Goal: Task Accomplishment & Management: Use online tool/utility

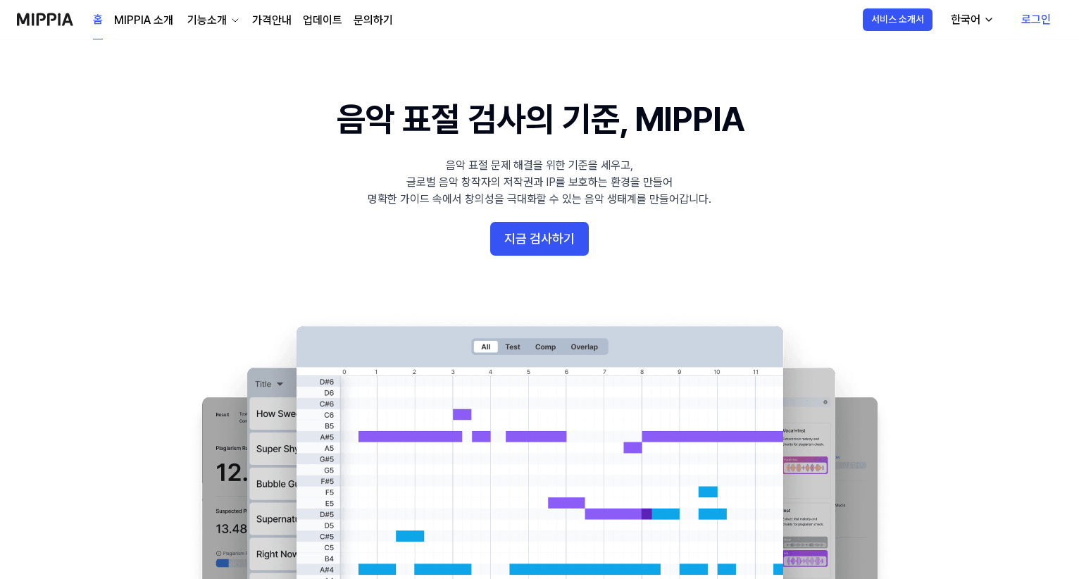
click at [1038, 12] on link "로그인" at bounding box center [1036, 19] width 52 height 39
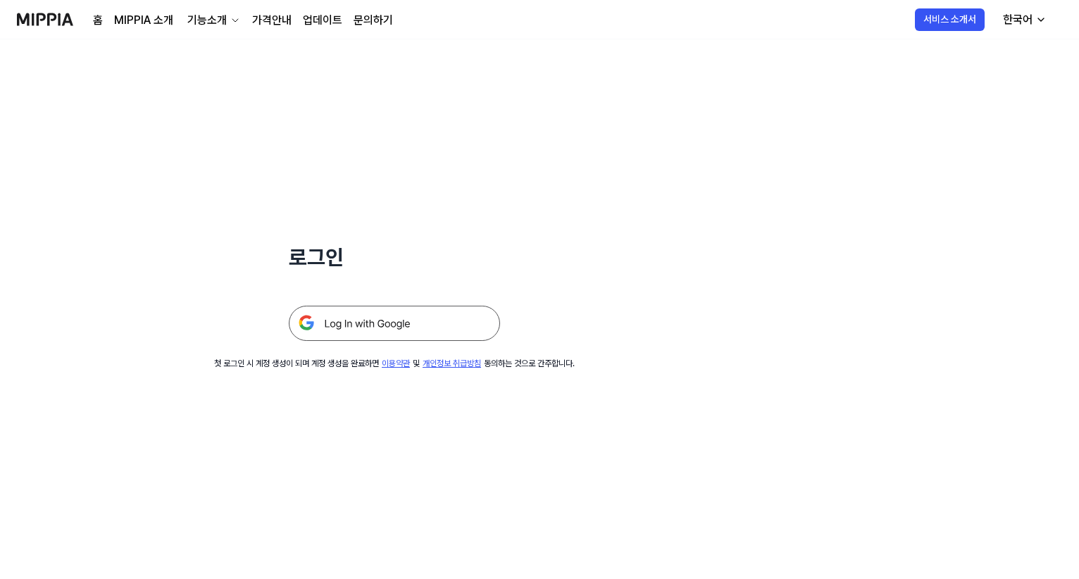
click at [426, 316] on img at bounding box center [394, 323] width 211 height 35
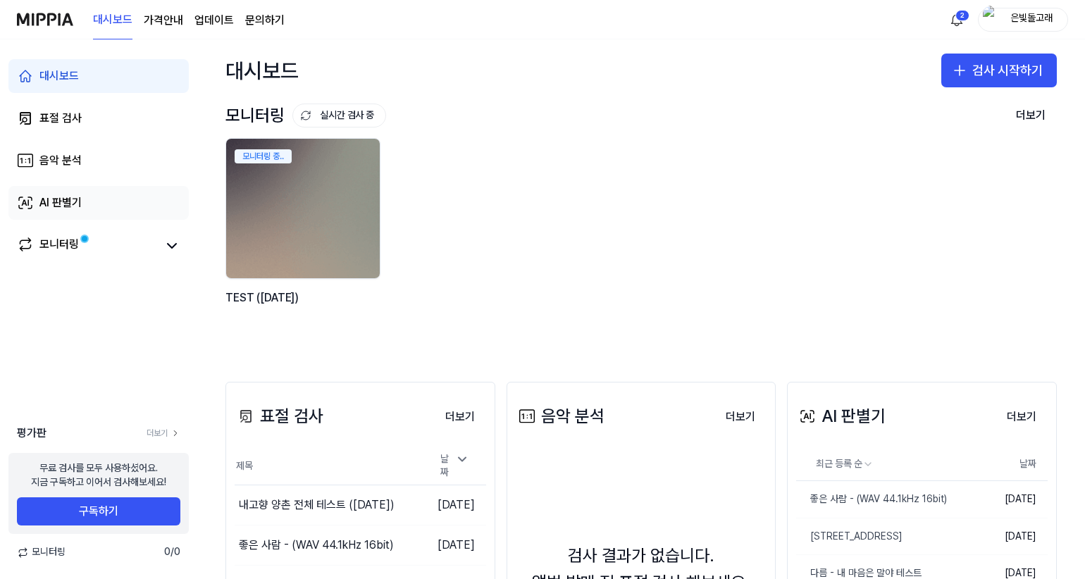
click at [61, 203] on div "AI 판별기" at bounding box center [60, 202] width 42 height 17
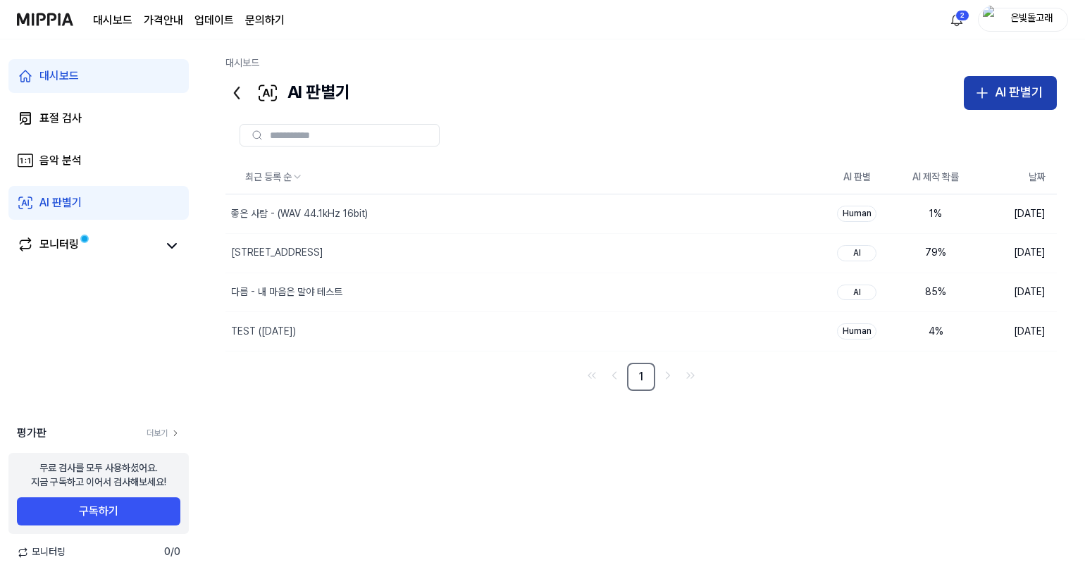
click at [997, 94] on div "AI 판별기" at bounding box center [1019, 92] width 48 height 20
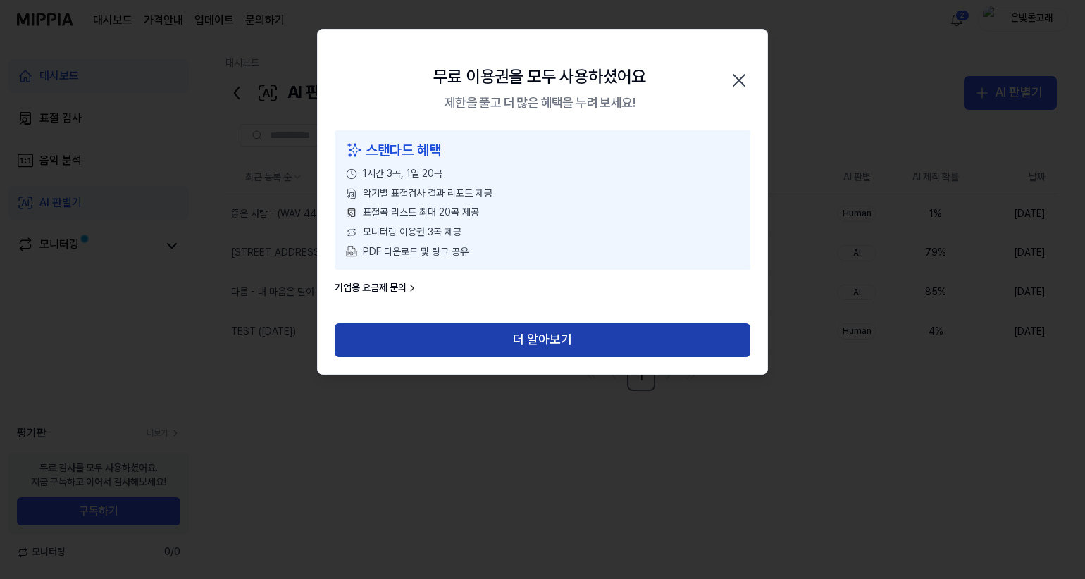
click at [575, 340] on button "더 알아보기" at bounding box center [543, 340] width 416 height 34
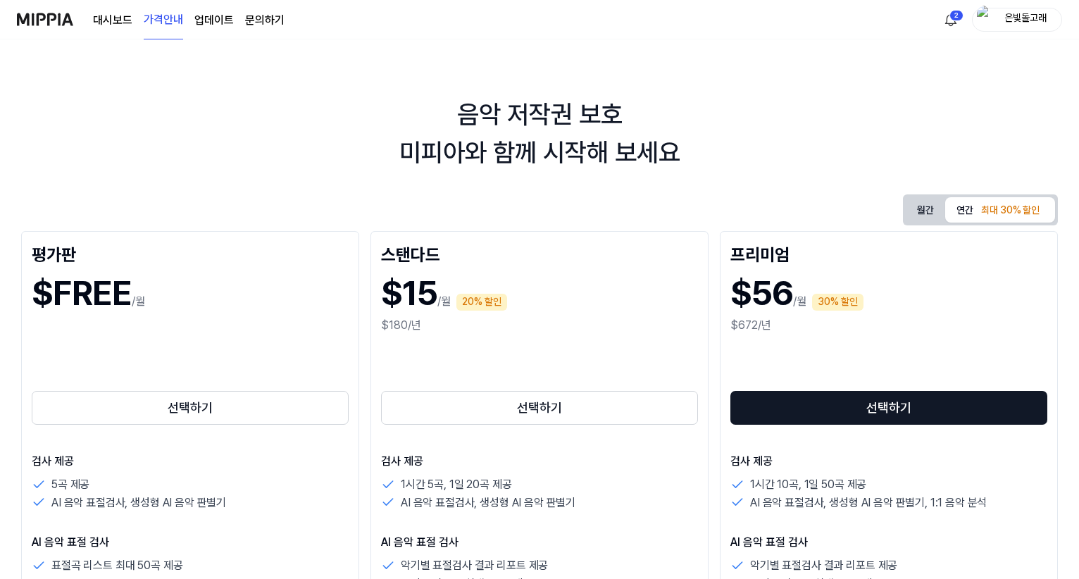
click at [657, 178] on div "음악 저작권 보호 미피아와 함께 시작해 보세요 월간 연간 최대 30% 할인 평가판 $FREE /월 선택하기 검사 제공 5곡 제공 AI 음악 표…" at bounding box center [539, 309] width 1079 height 540
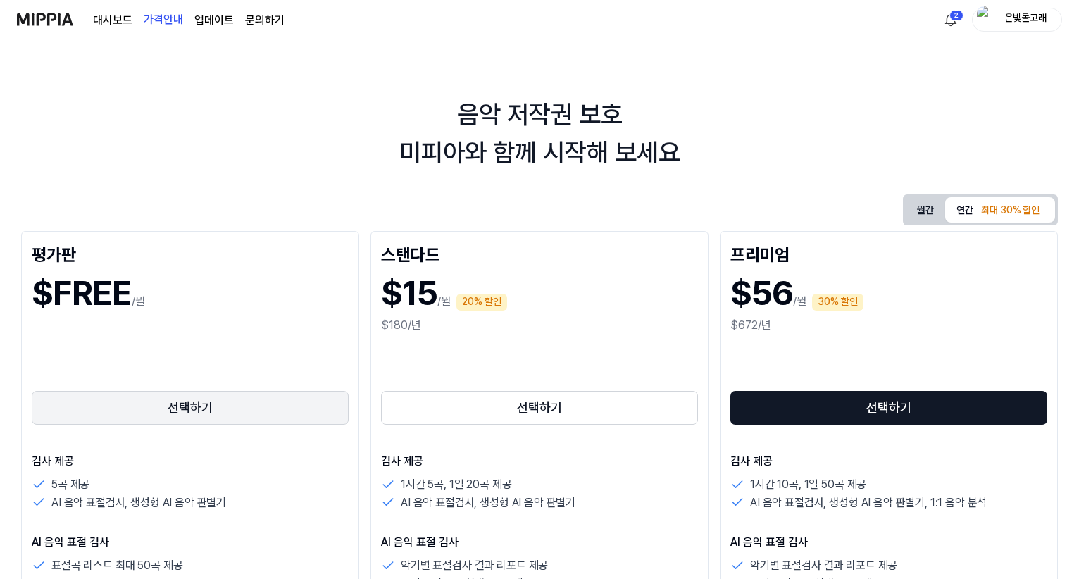
click at [178, 402] on button "선택하기" at bounding box center [190, 408] width 317 height 34
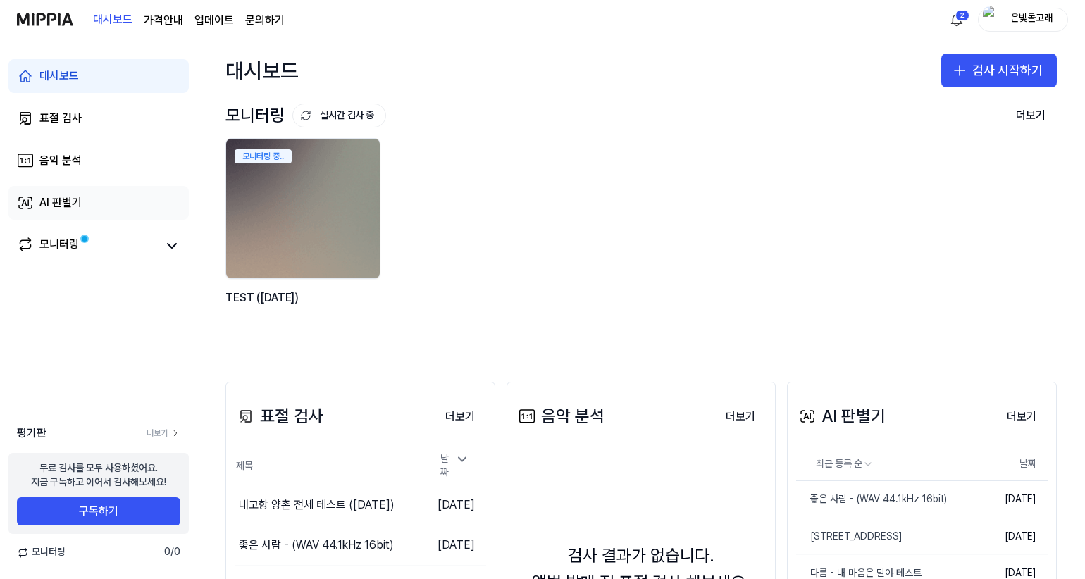
click at [70, 198] on div "AI 판별기" at bounding box center [60, 202] width 42 height 17
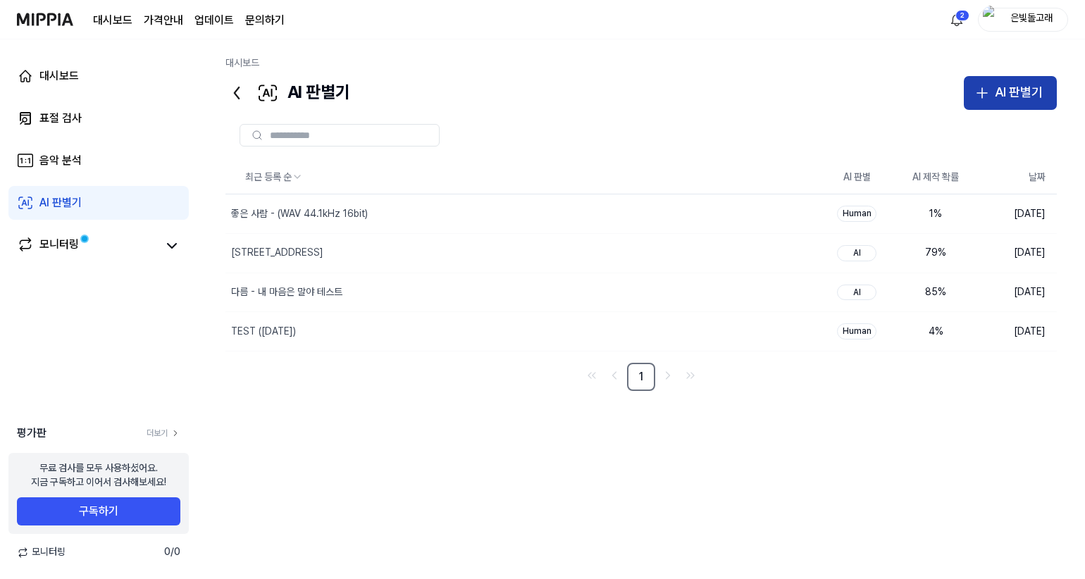
click at [1011, 101] on div "AI 판별기" at bounding box center [1019, 92] width 48 height 20
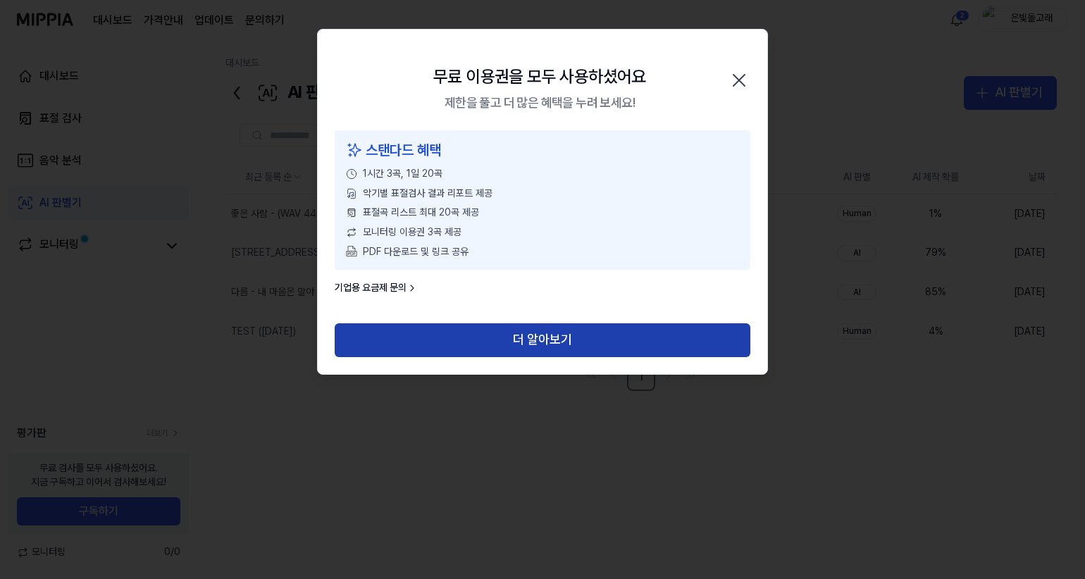
click at [543, 342] on button "더 알아보기" at bounding box center [543, 340] width 416 height 34
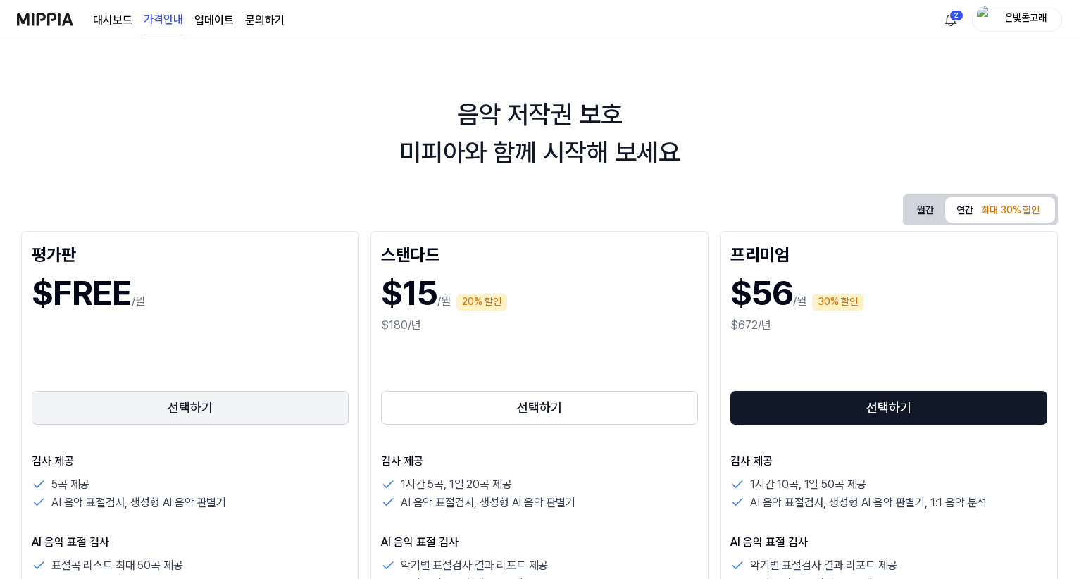
click at [204, 408] on button "선택하기" at bounding box center [190, 408] width 317 height 34
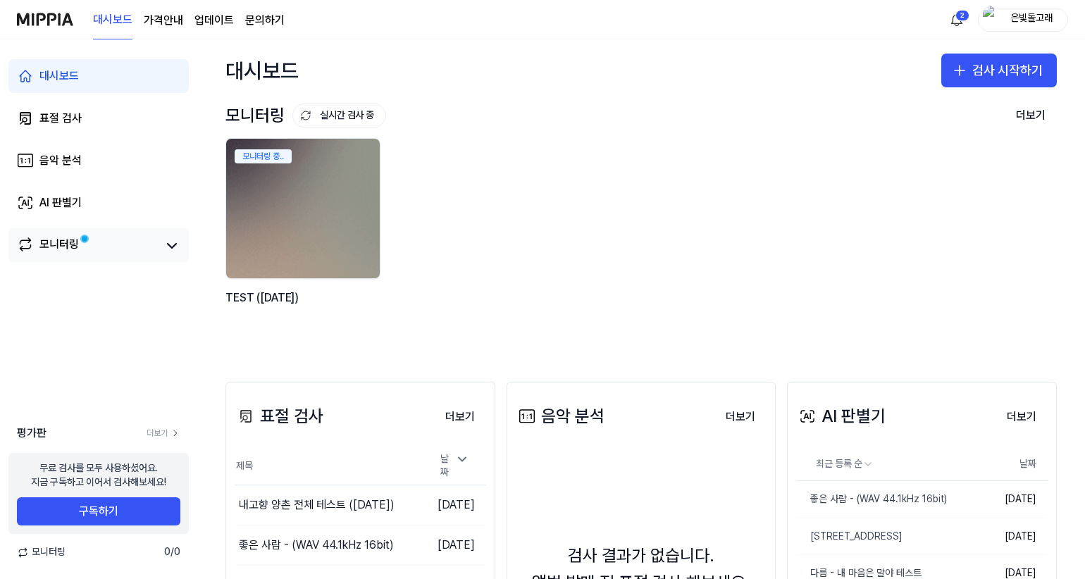
click at [61, 242] on div "모니터링" at bounding box center [58, 246] width 39 height 20
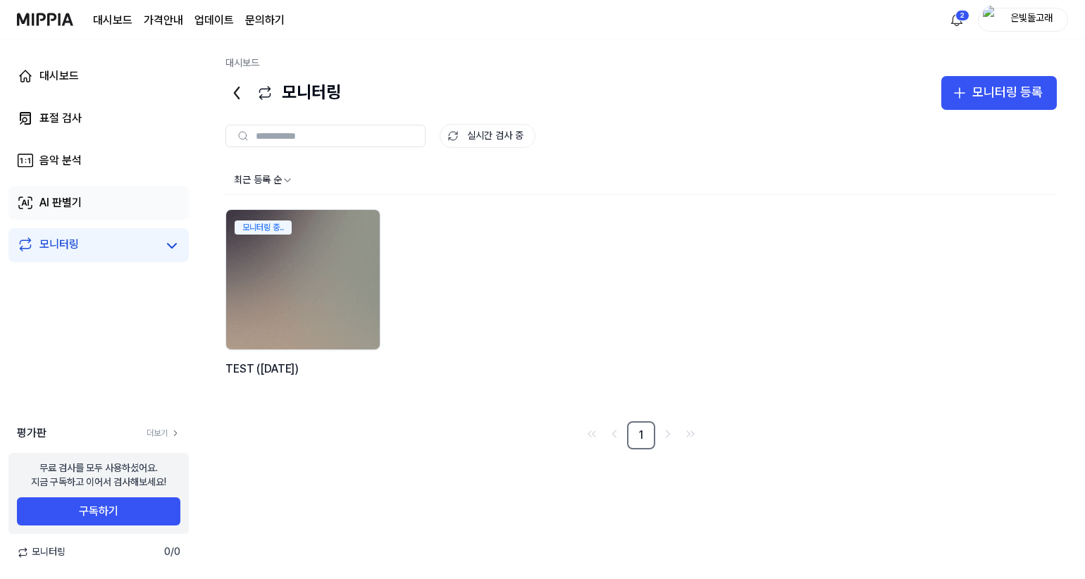
click at [82, 187] on link "AI 판별기" at bounding box center [98, 203] width 180 height 34
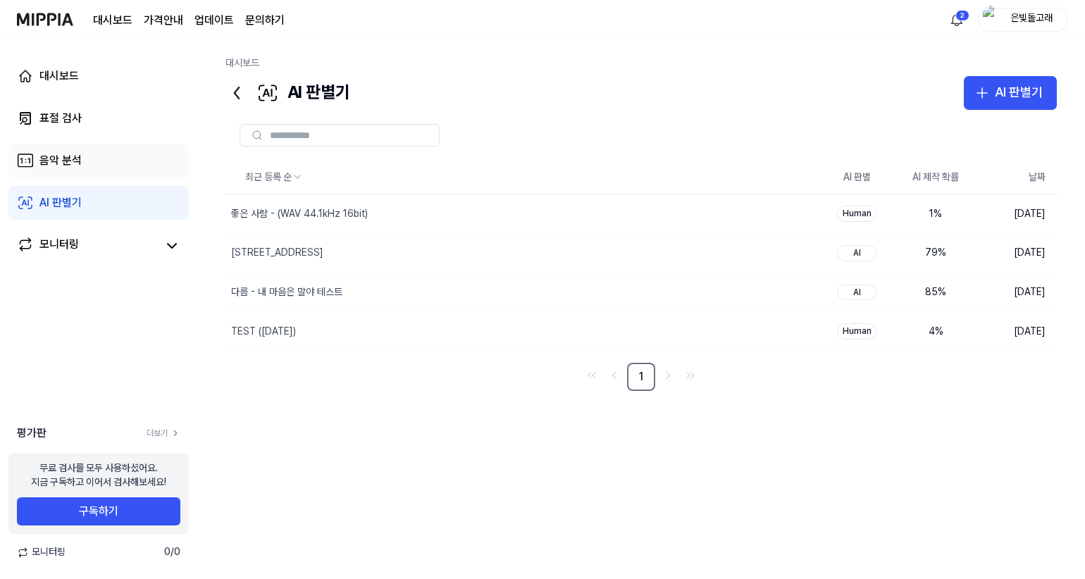
click at [75, 156] on div "음악 분석" at bounding box center [60, 160] width 42 height 17
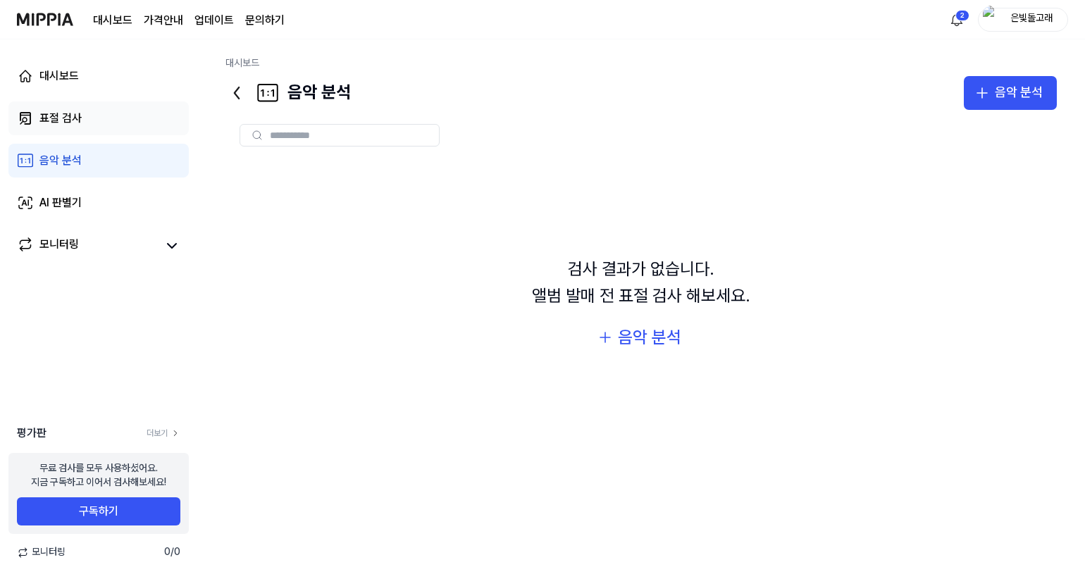
click at [87, 118] on link "표절 검사" at bounding box center [98, 118] width 180 height 34
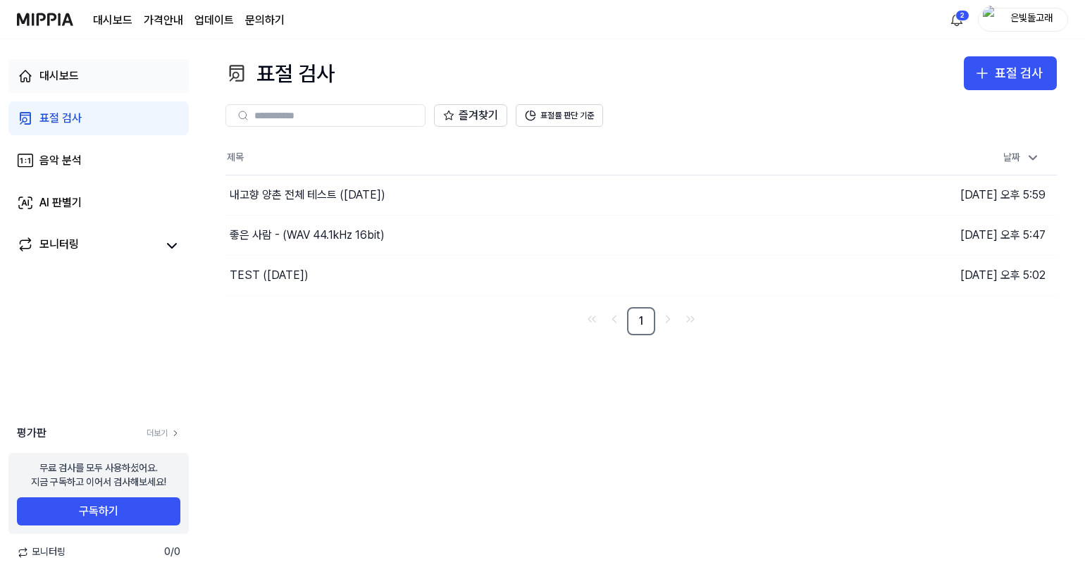
click at [89, 78] on link "대시보드" at bounding box center [98, 76] width 180 height 34
